Goal: Find contact information: Find contact information

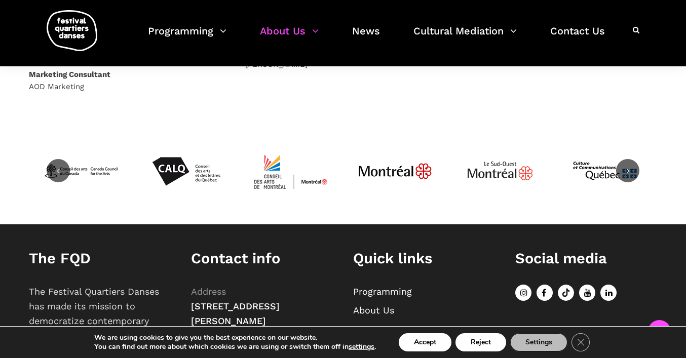
scroll to position [692, 0]
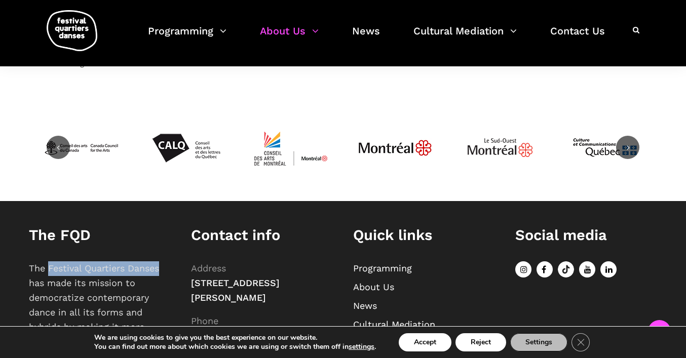
drag, startPoint x: 49, startPoint y: 269, endPoint x: 166, endPoint y: 269, distance: 116.5
click at [166, 269] on p "The Festival Quartiers Danses has made its mission to democratize contemporary …" at bounding box center [100, 312] width 142 height 102
copy p "Festival Quartiers Danses"
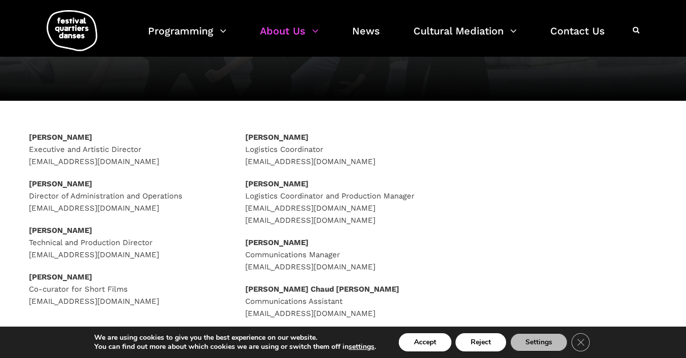
scroll to position [113, 0]
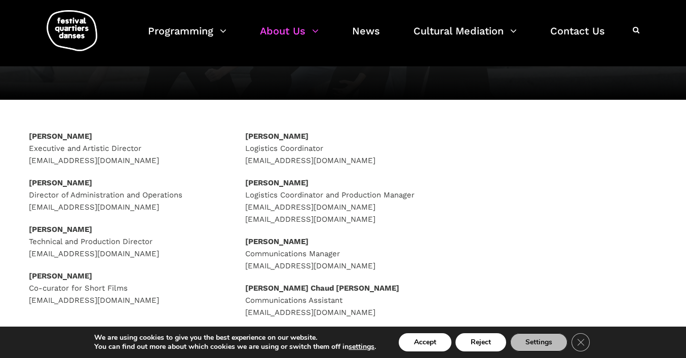
drag, startPoint x: 125, startPoint y: 133, endPoint x: 24, endPoint y: 134, distance: 100.3
click at [24, 134] on div "Rafik Hubert Sabbagh Executive and Artistic Director direction@quartiersdanses.…" at bounding box center [127, 231] width 216 height 202
copy strong "Rafik Hubert Sabbagh"
drag, startPoint x: 157, startPoint y: 158, endPoint x: 28, endPoint y: 158, distance: 129.2
click at [28, 158] on div "Rafik Hubert Sabbagh Executive and Artistic Director direction@quartiersdanses.…" at bounding box center [127, 231] width 216 height 202
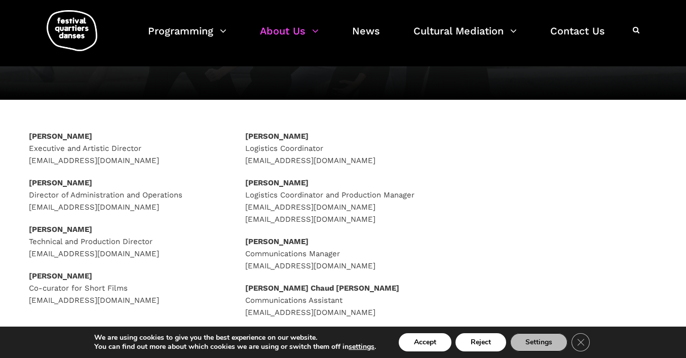
copy p "direction@quartiersdanses.com"
drag, startPoint x: 100, startPoint y: 183, endPoint x: 24, endPoint y: 182, distance: 76.0
click at [24, 182] on div "Rafik Hubert Sabbagh Executive and Artistic Director direction@quartiersdanses.…" at bounding box center [127, 231] width 216 height 202
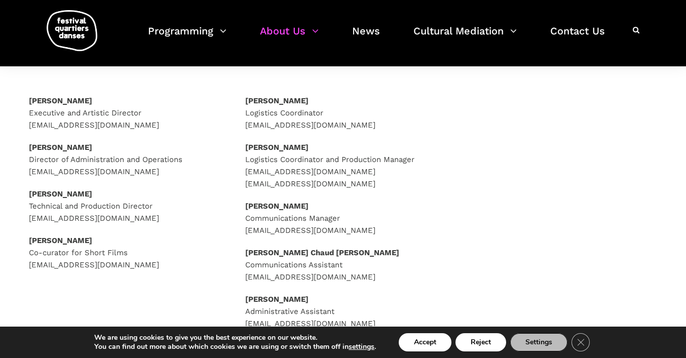
scroll to position [149, 0]
drag, startPoint x: 99, startPoint y: 193, endPoint x: 7, endPoint y: 193, distance: 92.7
click at [7, 193] on div "Rafik Hubert Sabbagh Executive and Artistic Director direction@quartiersdanses.…" at bounding box center [343, 224] width 686 height 260
copy strong "Rasmus Sylvest"
drag, startPoint x: 197, startPoint y: 222, endPoint x: 24, endPoint y: 219, distance: 172.7
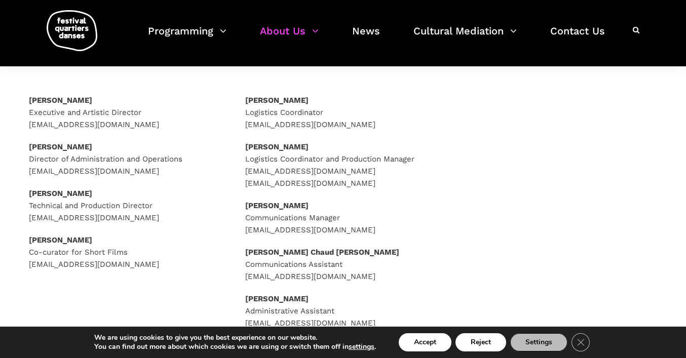
click at [24, 219] on div "Rafik Hubert Sabbagh Executive and Artistic Director direction@quartiersdanses.…" at bounding box center [127, 195] width 216 height 202
copy p "directionproduction@quartiersdanses.com"
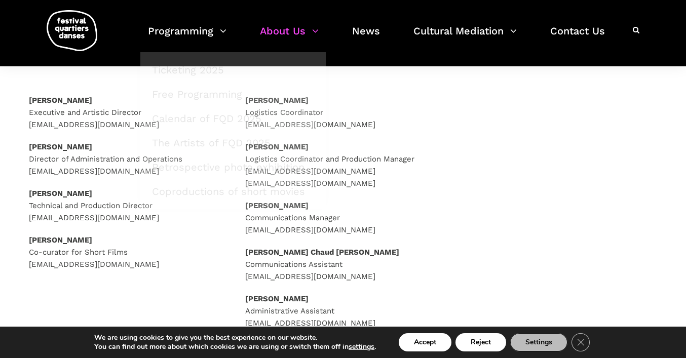
click at [158, 271] on div "Rafik Hubert Sabbagh Executive and Artistic Director direction@quartiersdanses.…" at bounding box center [127, 195] width 216 height 202
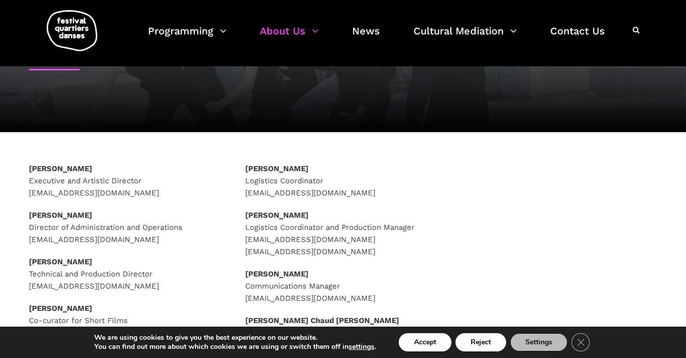
scroll to position [0, 0]
